Goal: Task Accomplishment & Management: Use online tool/utility

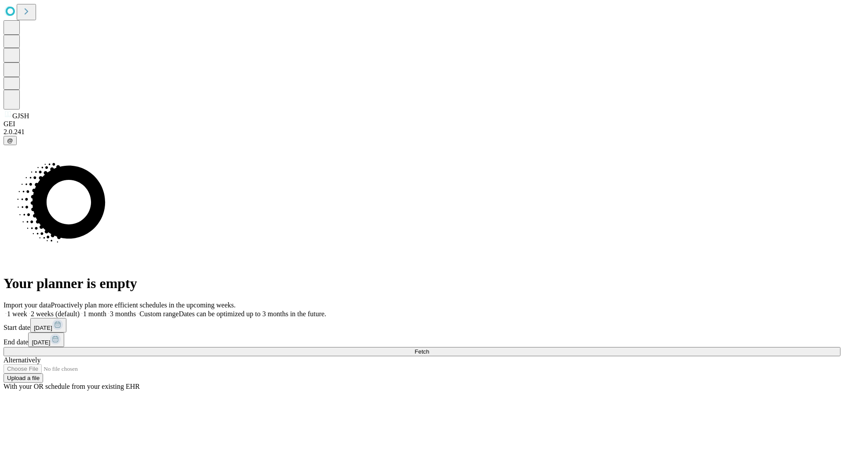
click at [429, 348] on span "Fetch" at bounding box center [421, 351] width 15 height 7
